Goal: Task Accomplishment & Management: Manage account settings

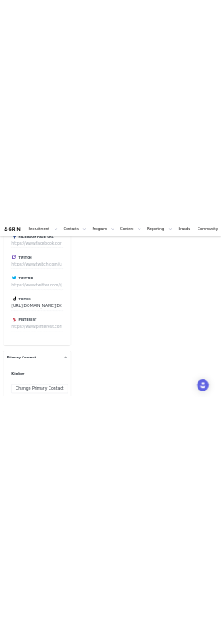
scroll to position [2687, 0]
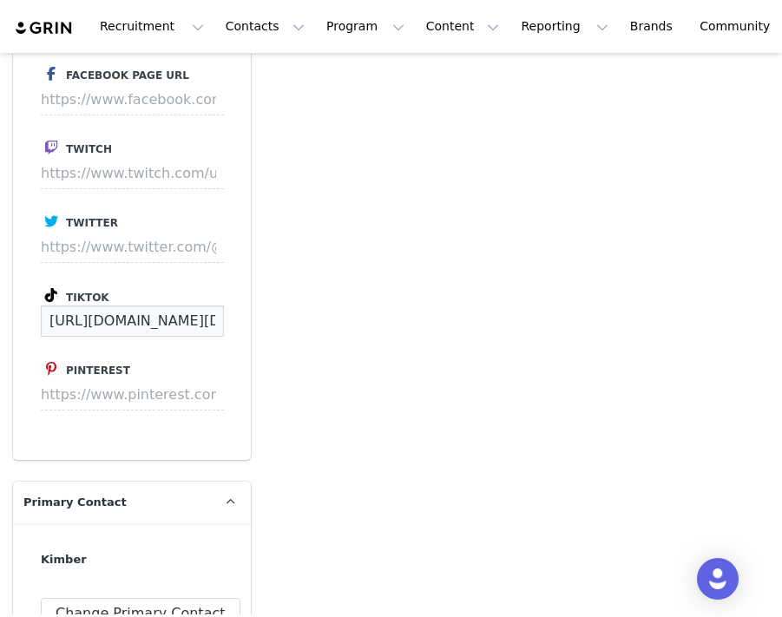
click at [135, 318] on input "https://www.tiktok.com/@kimber.laporte" at bounding box center [132, 320] width 183 height 31
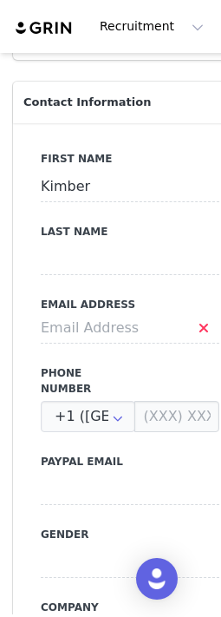
scroll to position [645, 0]
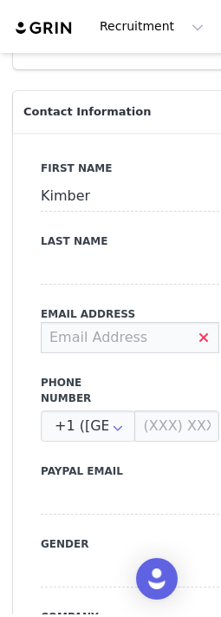
click at [95, 330] on input at bounding box center [130, 337] width 179 height 31
paste input "laportekimber@gmail.com"
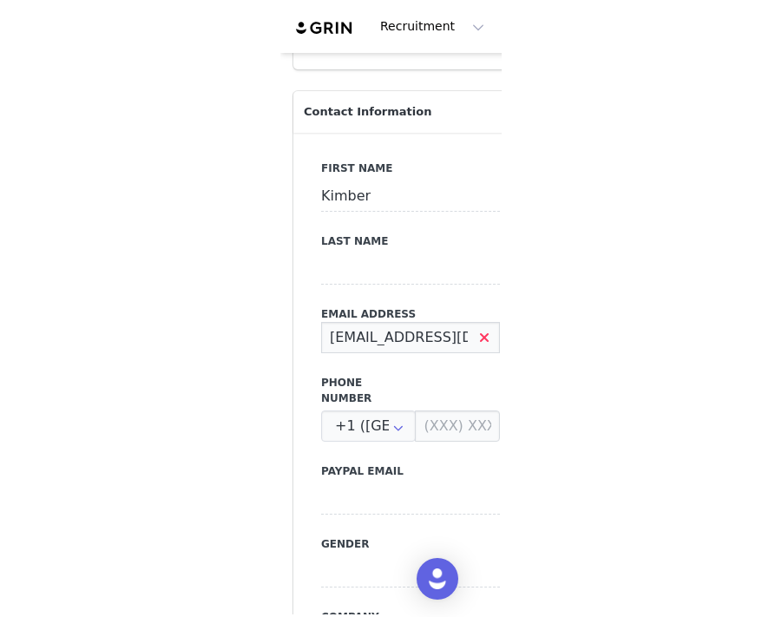
scroll to position [0, 26]
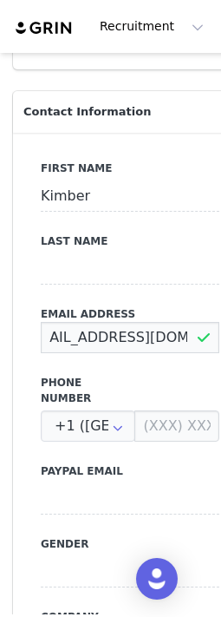
type input "laportekimber@gmail.com"
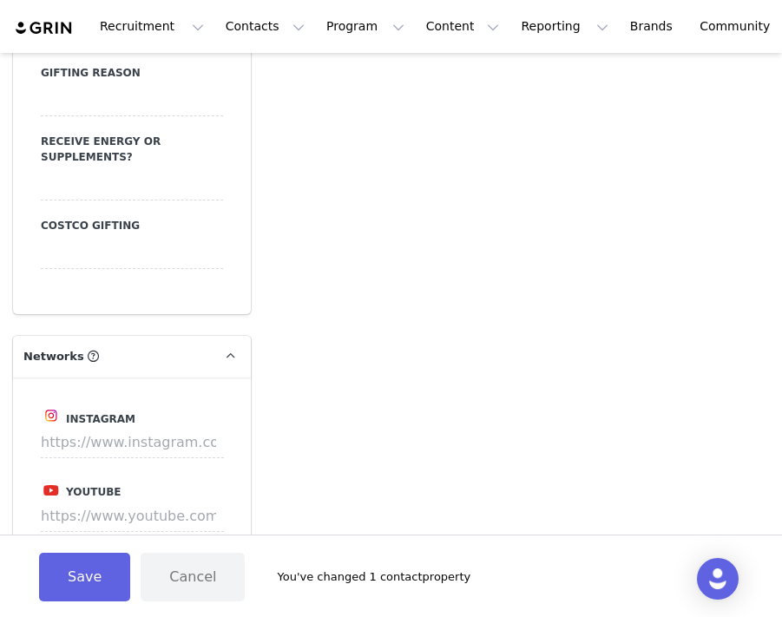
scroll to position [2223, 0]
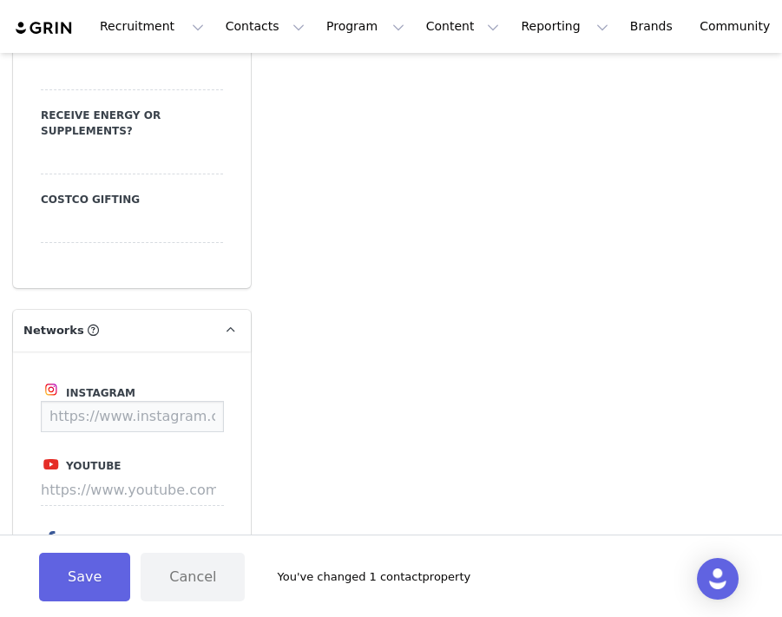
click at [108, 408] on input at bounding box center [132, 416] width 183 height 31
paste input "https://www.instagram.com/kimberlaporte/"
click at [185, 401] on button "Save" at bounding box center [191, 416] width 63 height 31
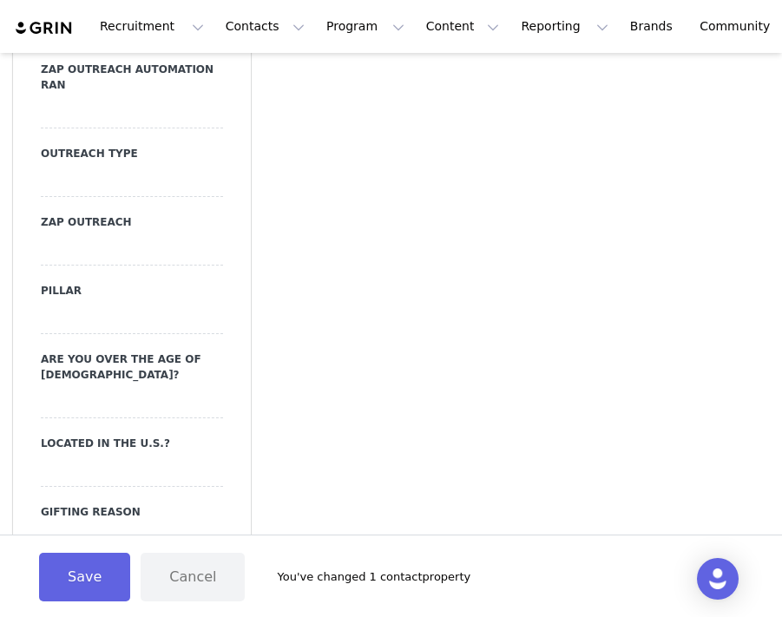
scroll to position [1379, 0]
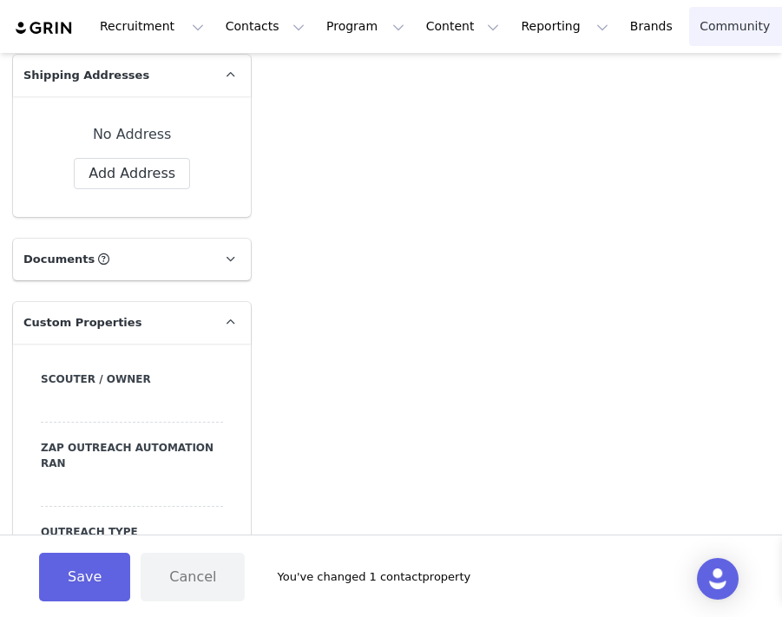
type input "https://www.instagram.com/kimberlaporte"
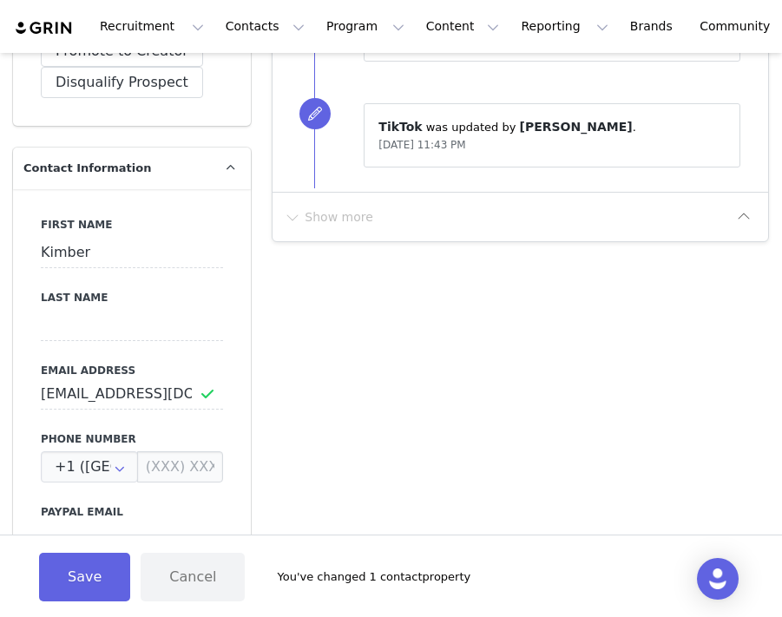
scroll to position [608, 0]
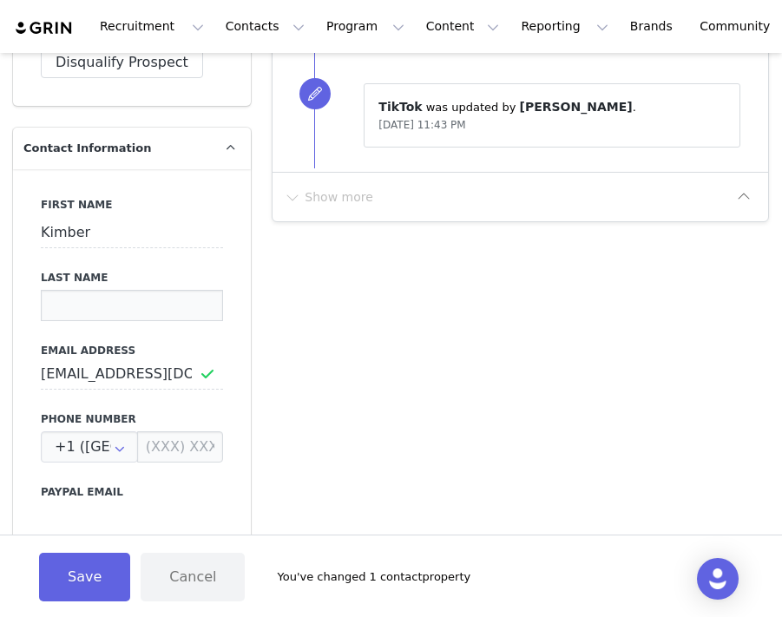
click at [108, 313] on input at bounding box center [132, 305] width 182 height 31
paste input "LaPorte"
type input "LaPorte"
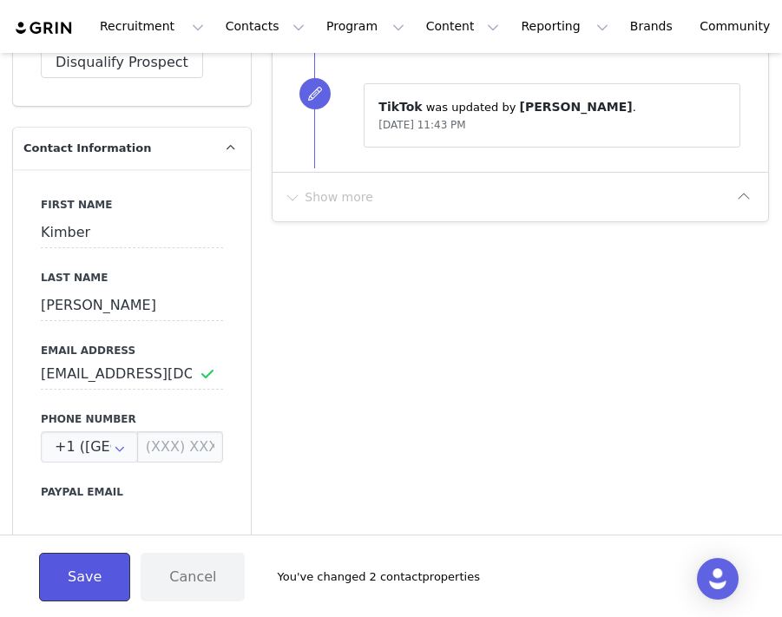
click at [81, 587] on button "Save" at bounding box center [84, 577] width 91 height 49
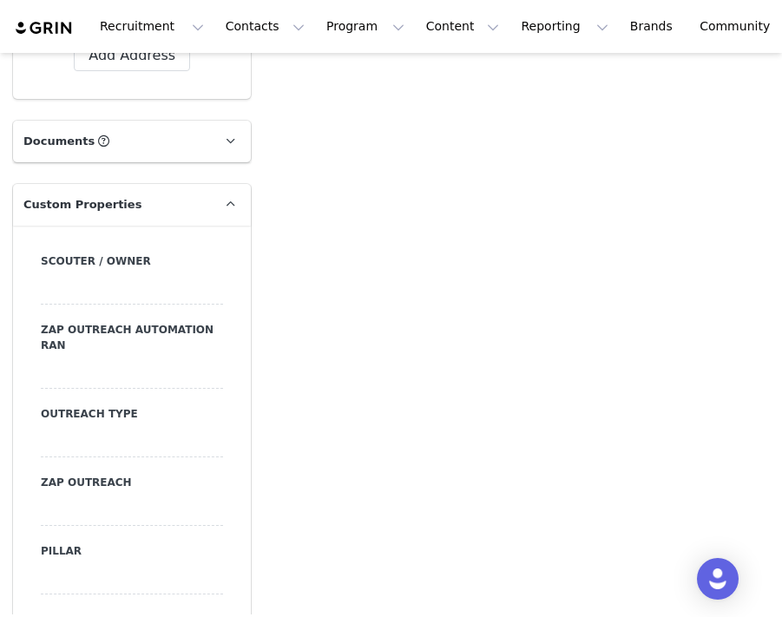
scroll to position [1507, 0]
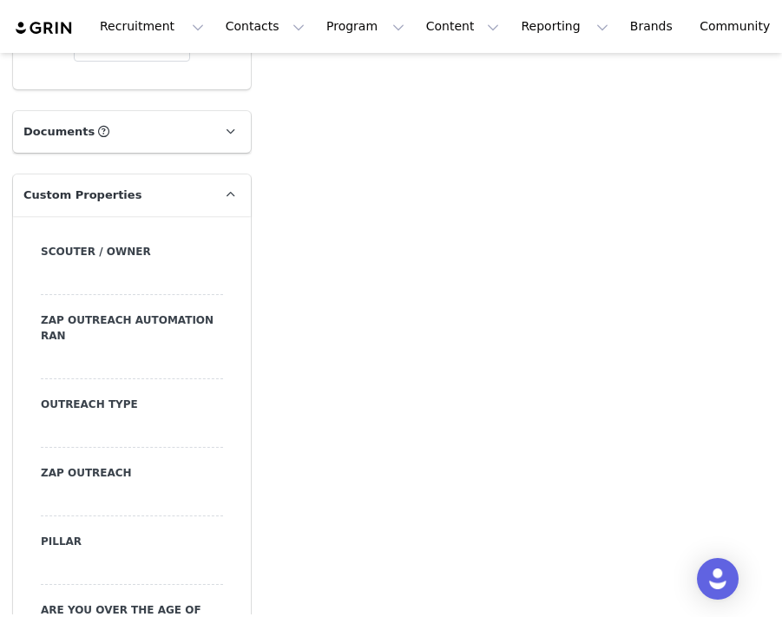
click at [107, 425] on div at bounding box center [132, 432] width 182 height 31
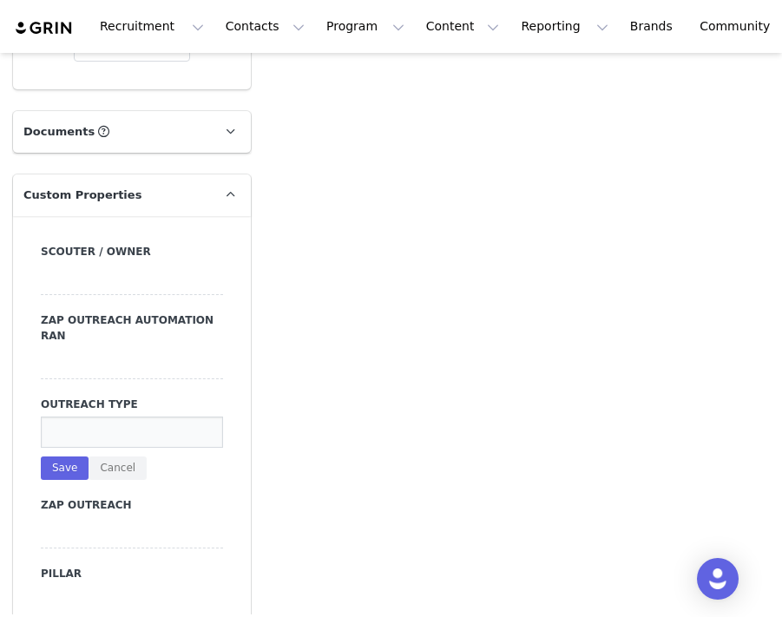
click at [102, 430] on input at bounding box center [132, 432] width 182 height 31
type input "dm"
click at [71, 461] on button "Save" at bounding box center [65, 467] width 48 height 23
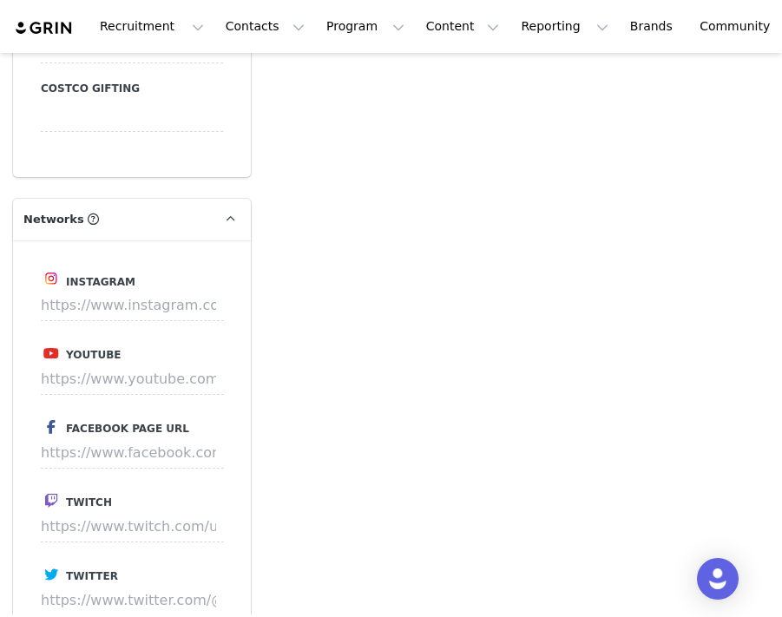
scroll to position [2343, 0]
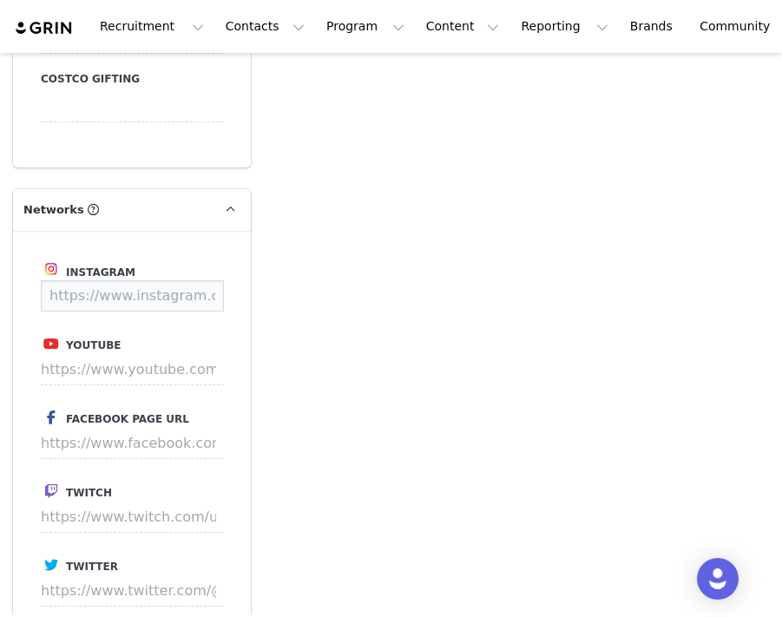
click at [113, 280] on input at bounding box center [132, 295] width 183 height 31
paste input "https://www.instagram.com/addisonfair26/"
click at [203, 280] on button "Save" at bounding box center [191, 295] width 63 height 31
type input "https://www.instagram.com/addisonfair26"
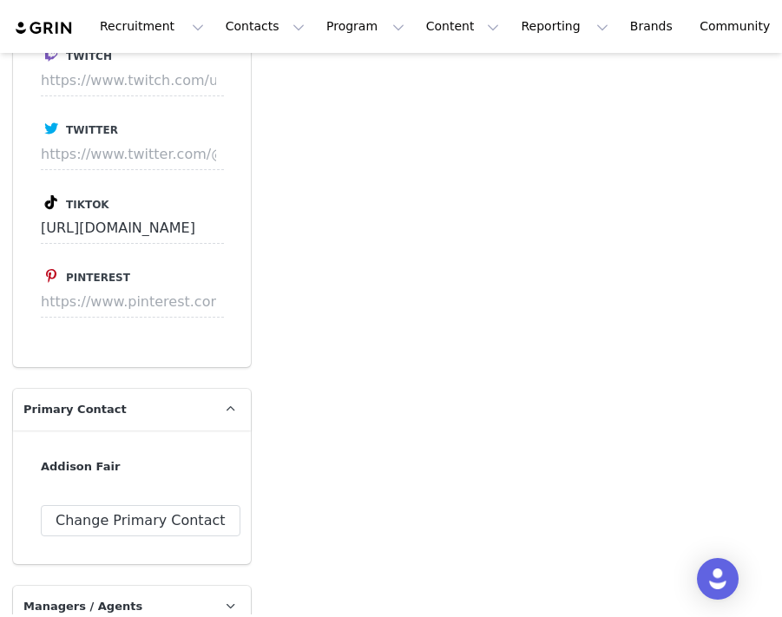
scroll to position [2992, 0]
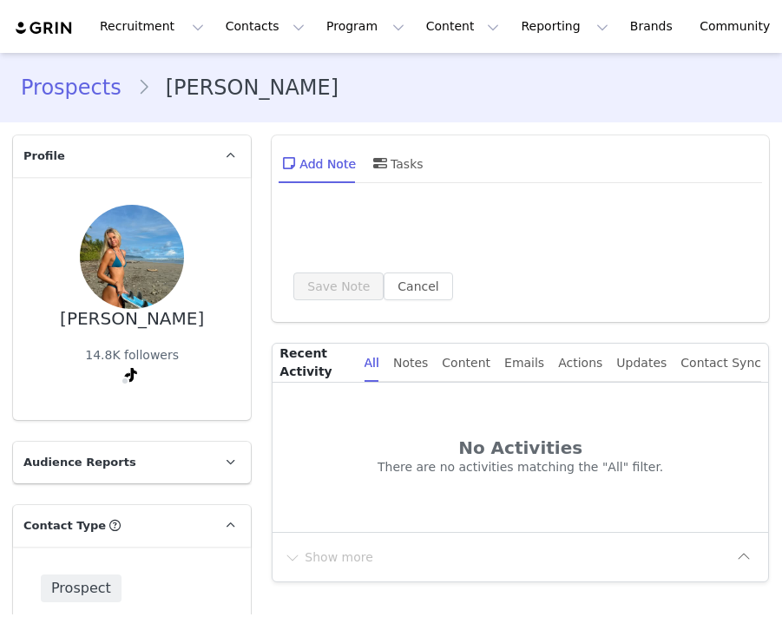
type input "+1 ([GEOGRAPHIC_DATA])"
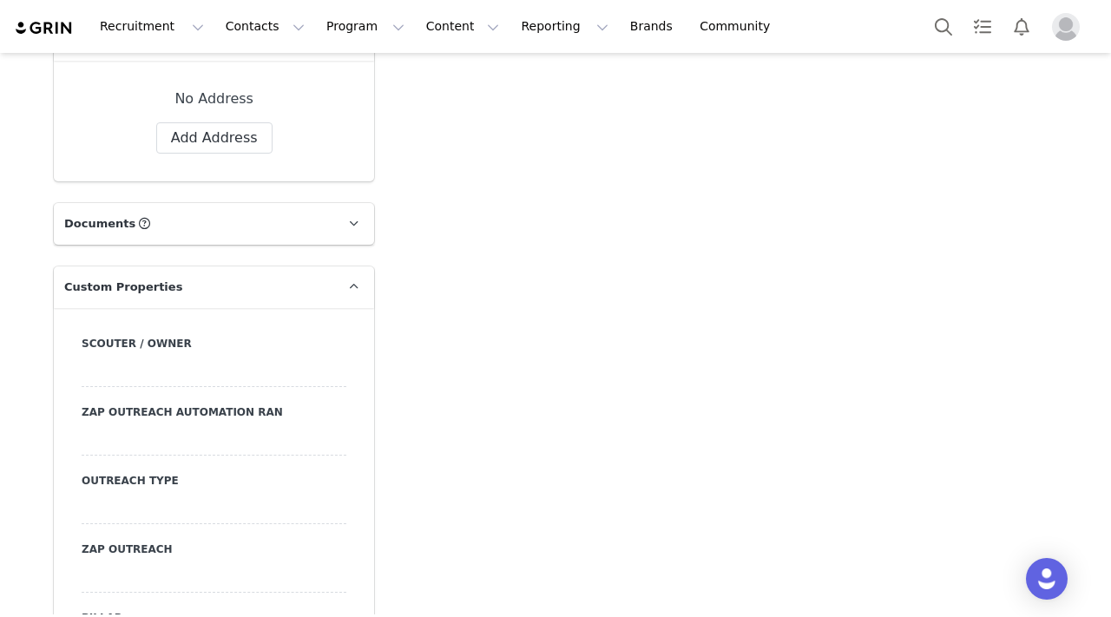
scroll to position [1415, 0]
click at [161, 439] on div at bounding box center [214, 438] width 265 height 31
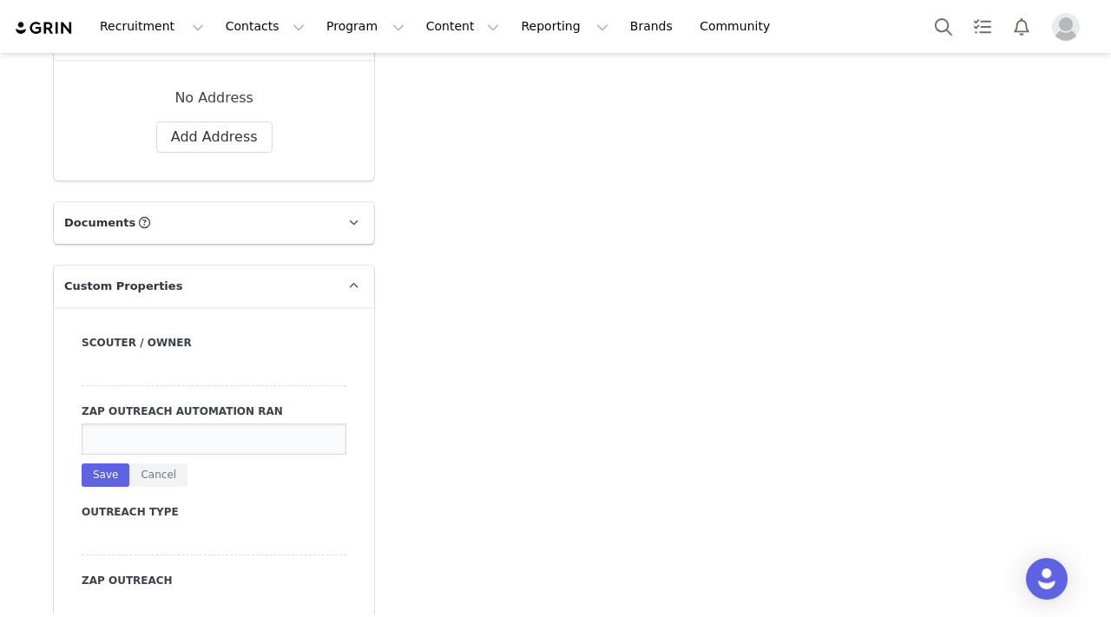
click at [161, 439] on input at bounding box center [214, 438] width 265 height 31
type input "dm"
click at [111, 463] on button "Save" at bounding box center [106, 474] width 48 height 23
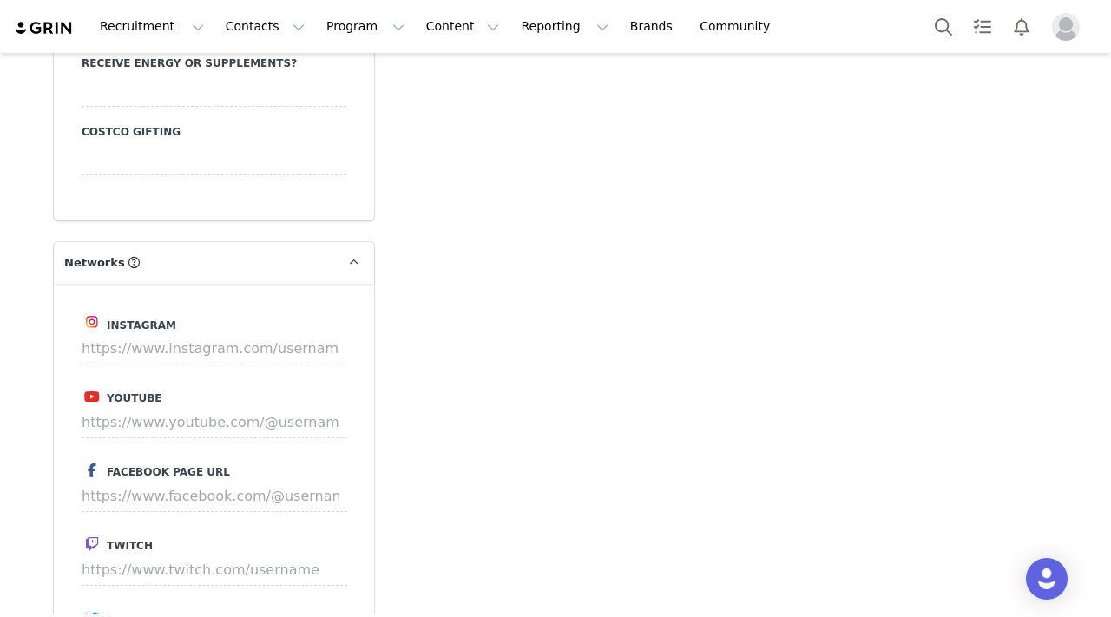
scroll to position [2272, 0]
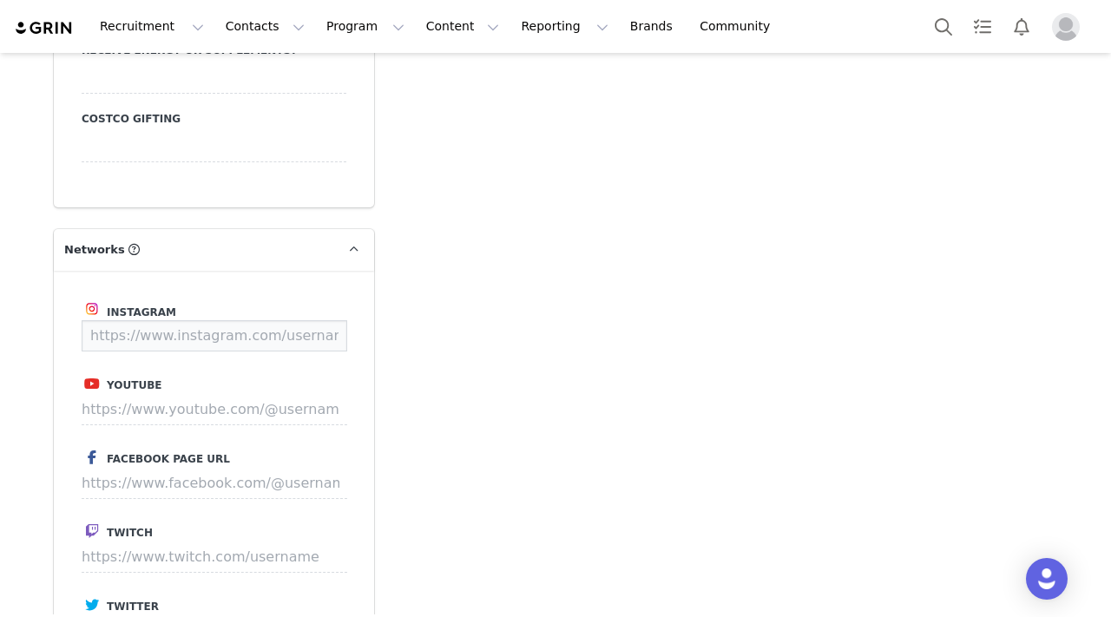
click at [224, 320] on input at bounding box center [215, 335] width 266 height 31
paste input "[URL][DOMAIN_NAME][DOMAIN_NAME]"
type input "[URL][DOMAIN_NAME][DOMAIN_NAME]"
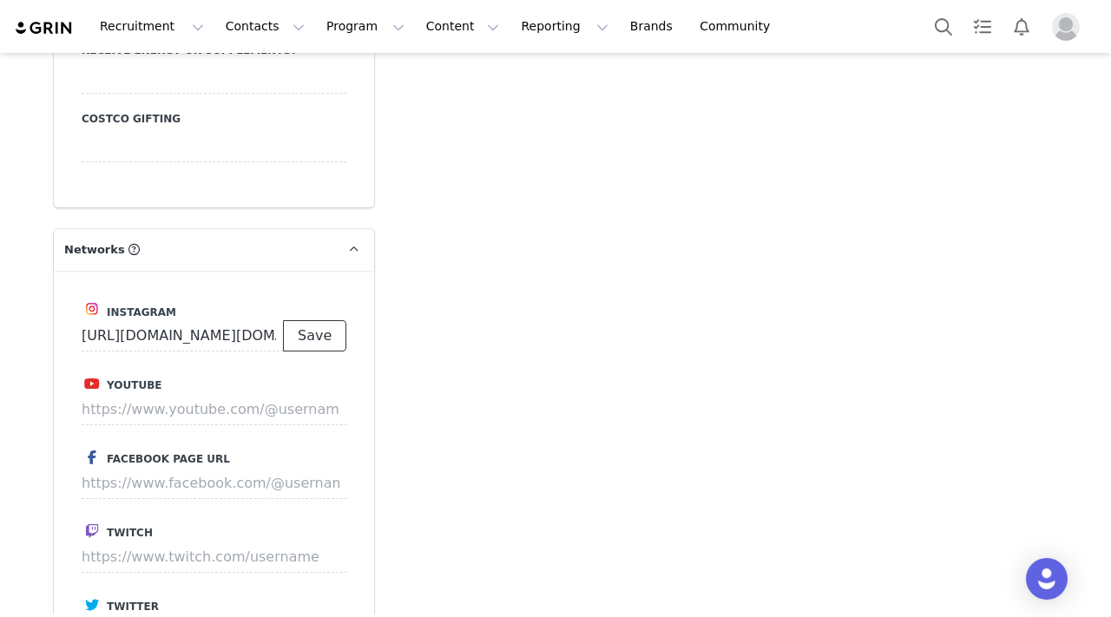
click at [343, 320] on button "Save" at bounding box center [314, 335] width 63 height 31
